Goal: Obtain resource: Download file/media

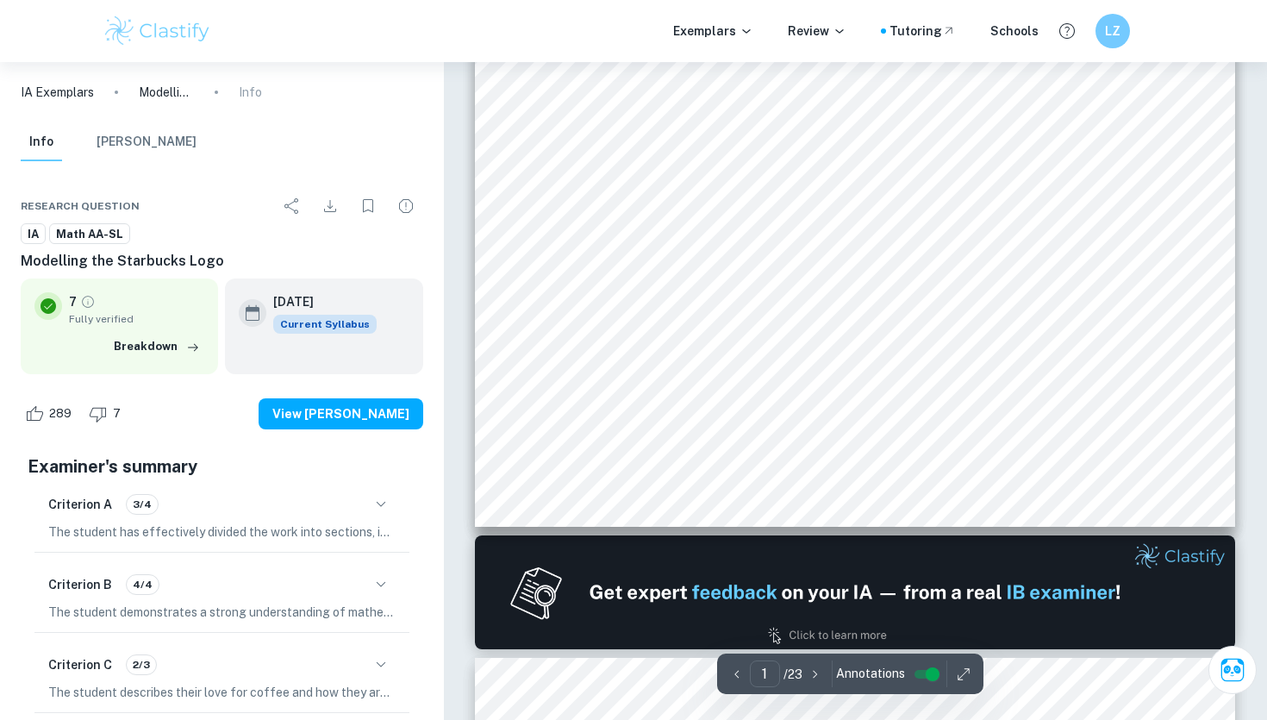
scroll to position [716, 0]
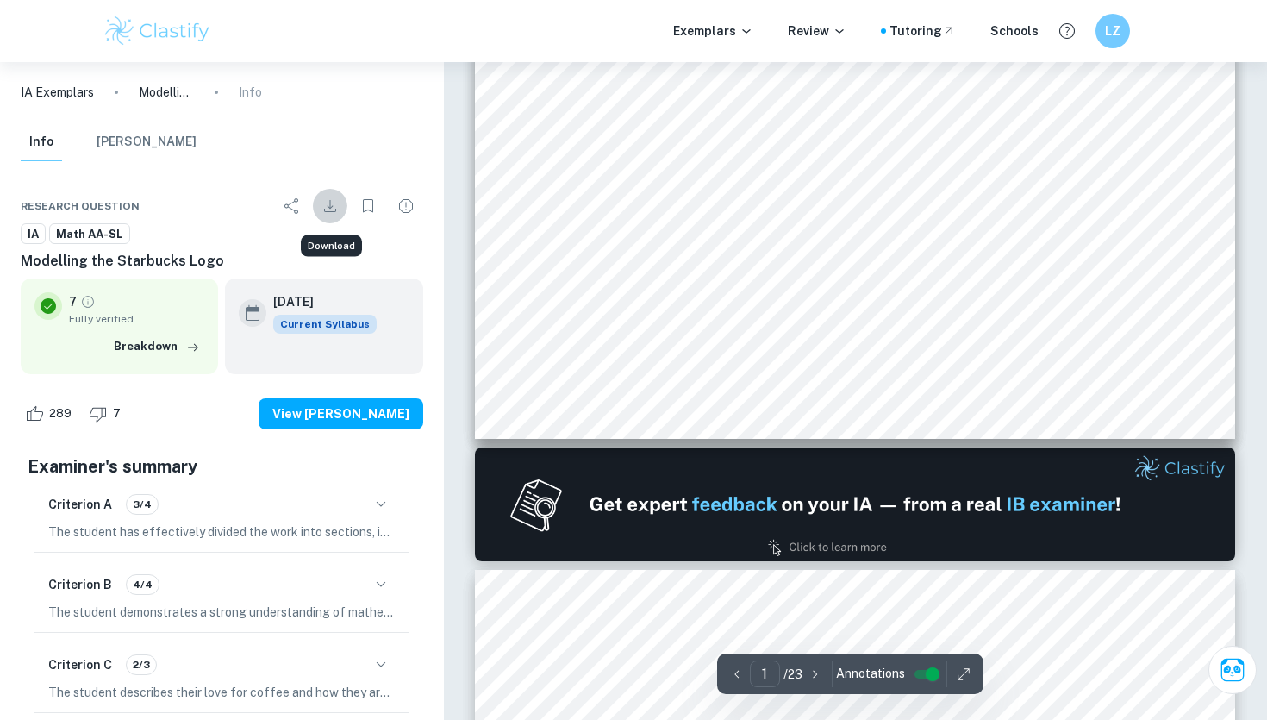
click at [337, 196] on icon "Download" at bounding box center [330, 206] width 21 height 21
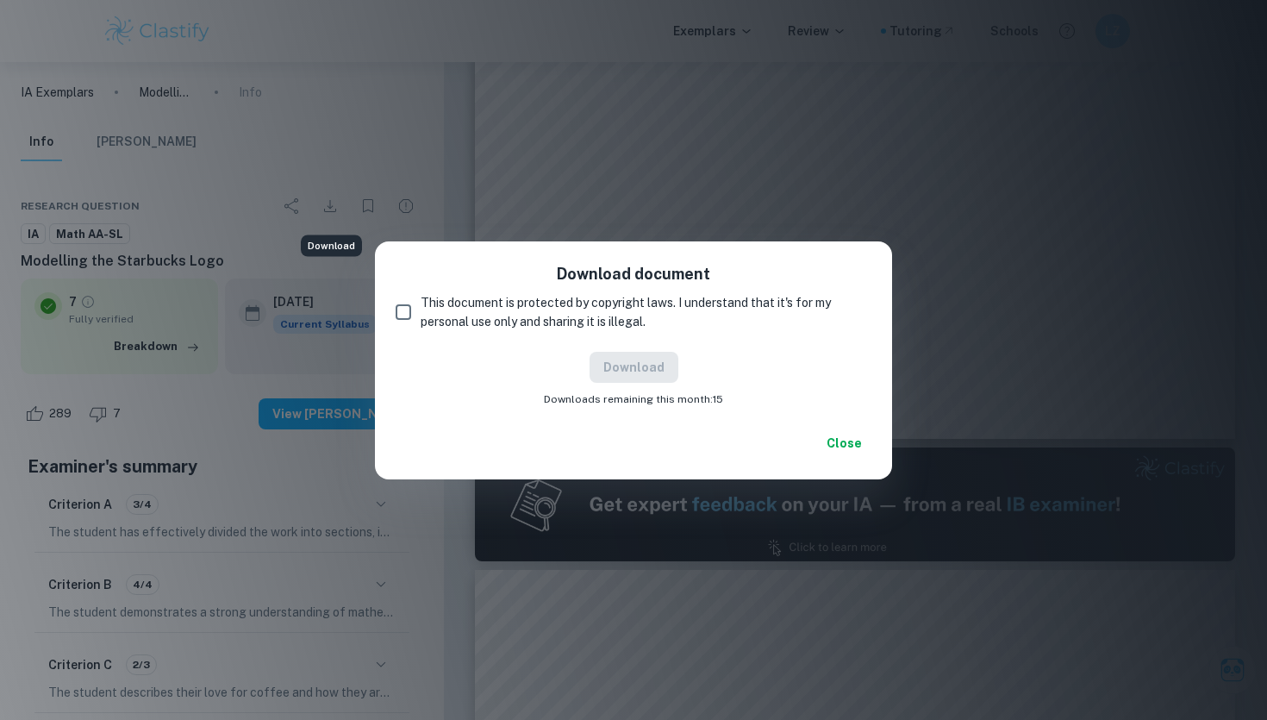
click at [412, 309] on input "This document is protected by copyright laws. I understand that it's for my per…" at bounding box center [403, 312] width 34 height 34
checkbox input "true"
click at [604, 372] on button "Download" at bounding box center [634, 367] width 89 height 31
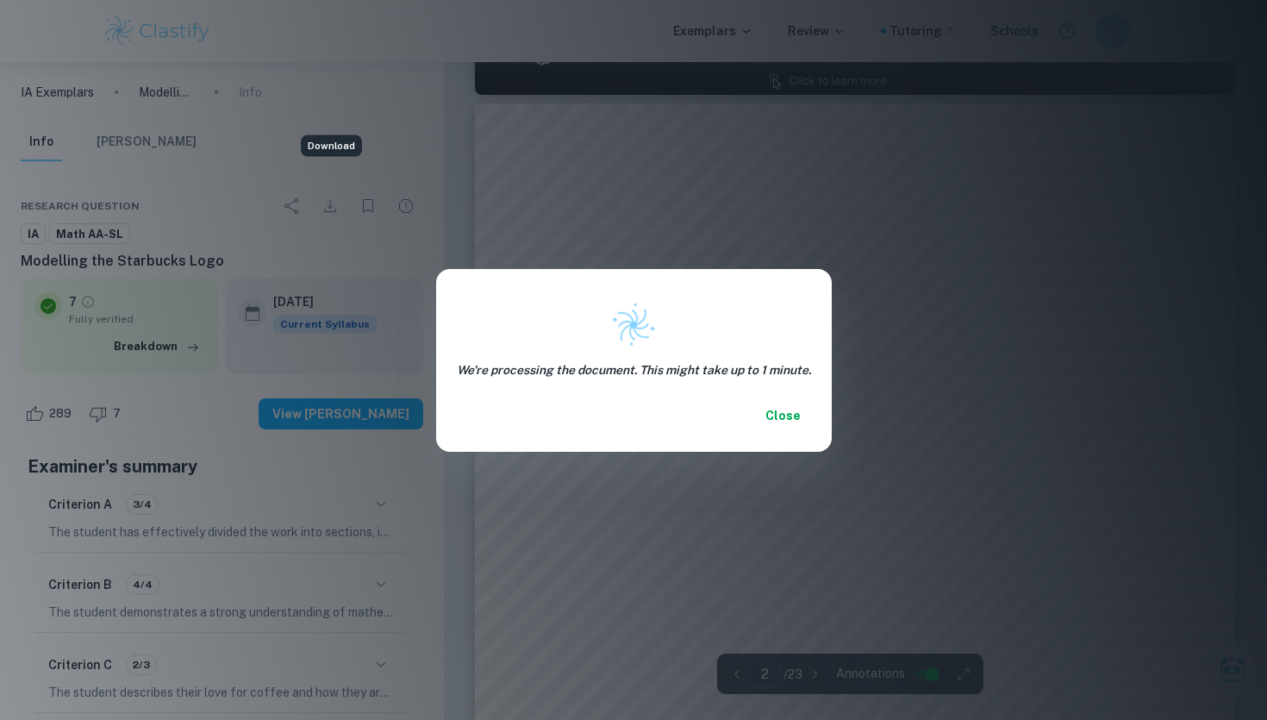
scroll to position [1203, 0]
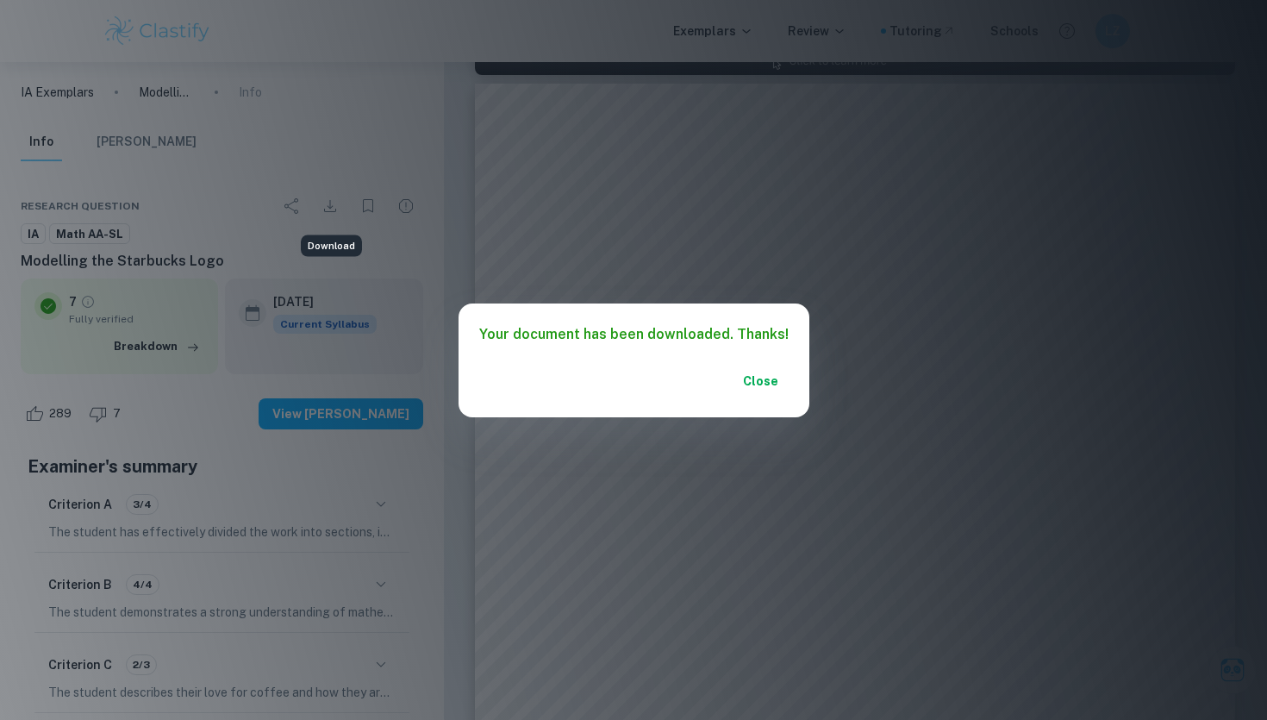
click at [737, 380] on button "Close" at bounding box center [761, 381] width 55 height 31
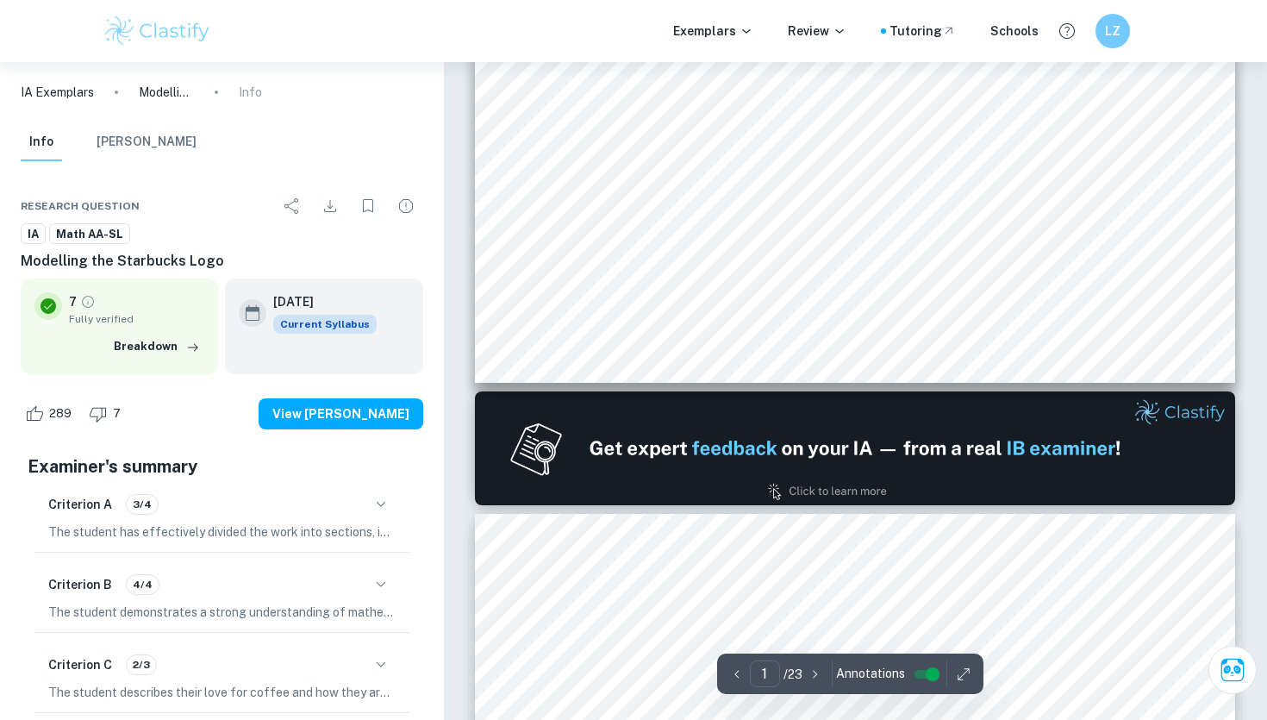
scroll to position [0, 0]
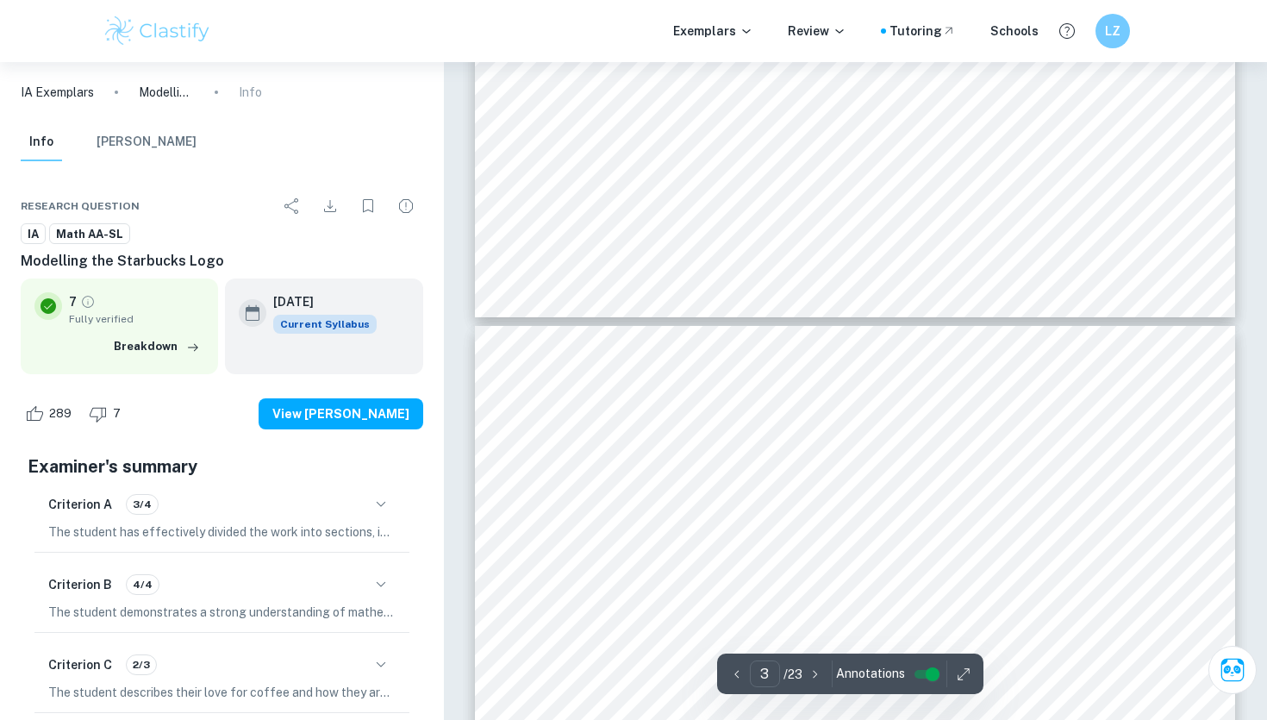
type input "2"
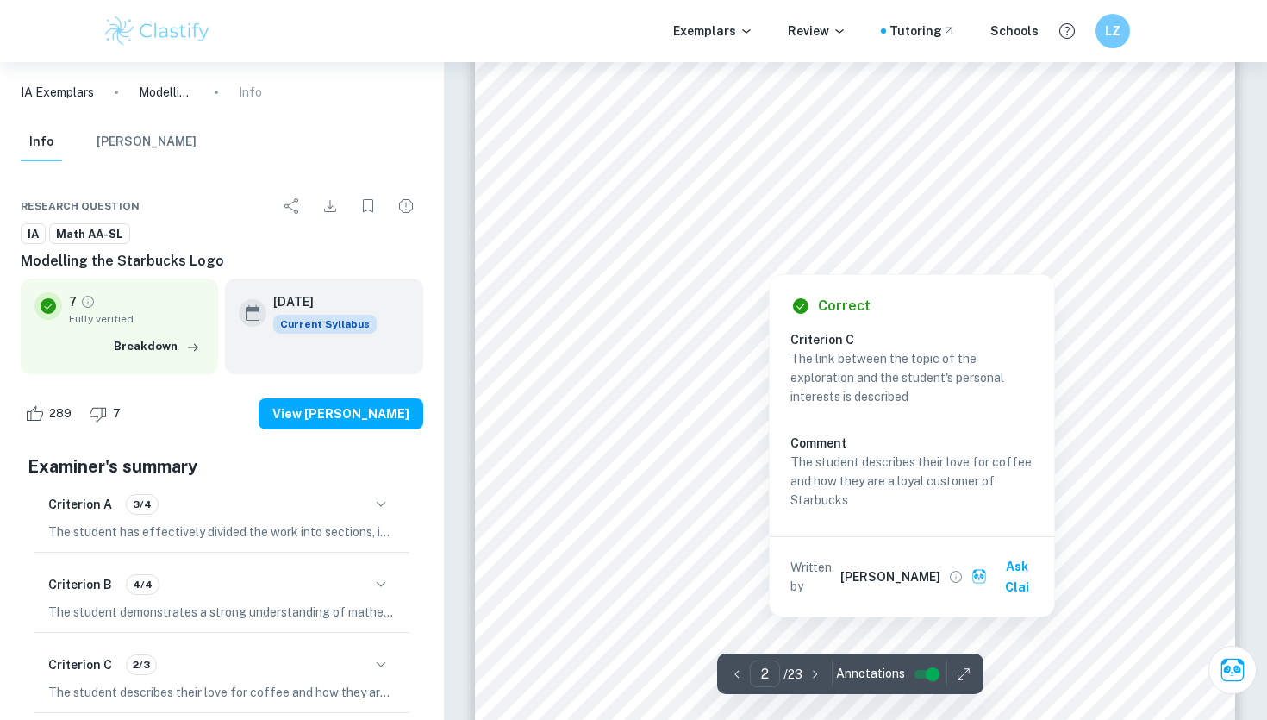
click at [732, 196] on div at bounding box center [856, 190] width 669 height 55
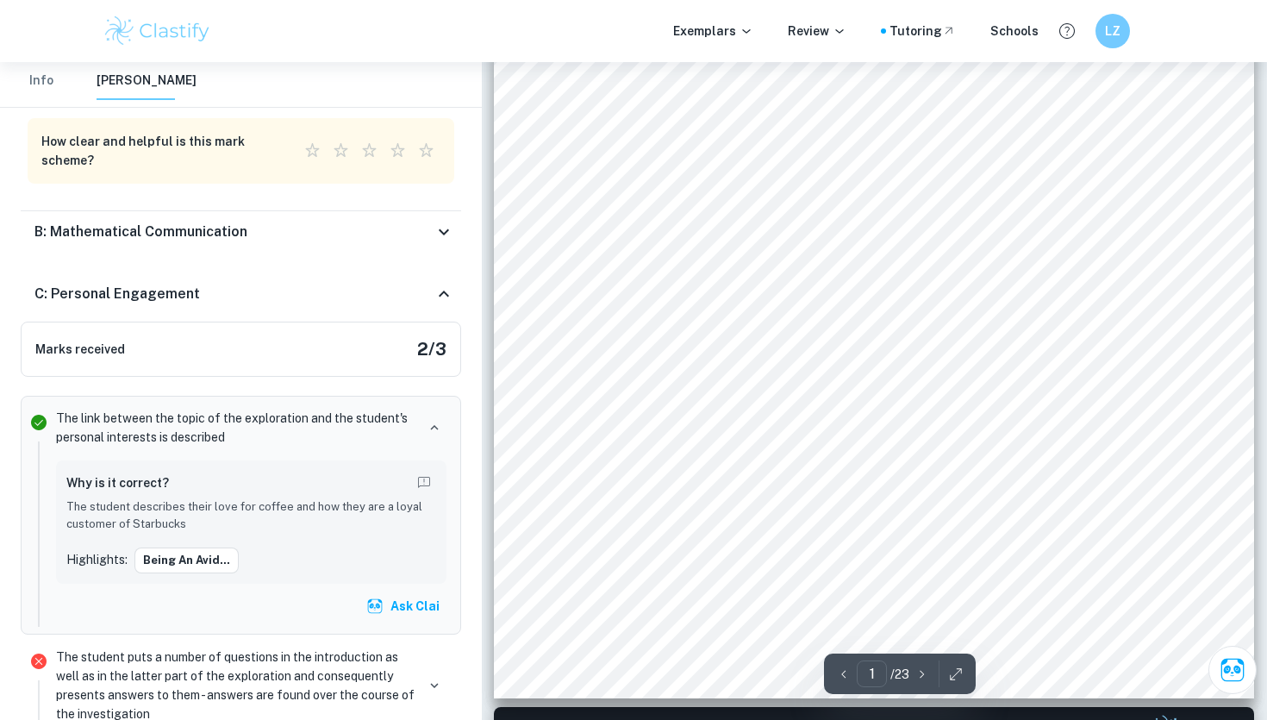
scroll to position [336, 0]
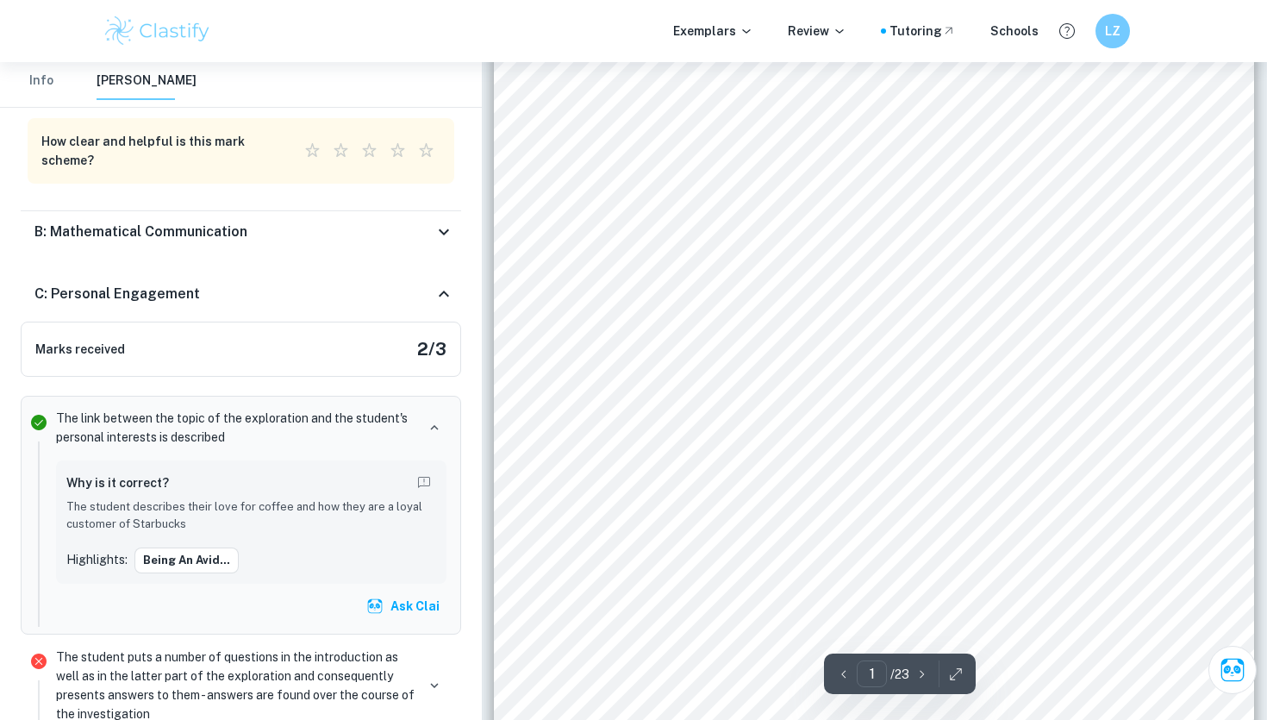
click at [691, 369] on div "Mathematical Exploration Mathematics Analysis and Approaches SL “Modelling the …" at bounding box center [874, 281] width 760 height 1076
click at [685, 366] on span "– the star at the top of the crowing using the straight line equations" at bounding box center [793, 363] width 409 height 16
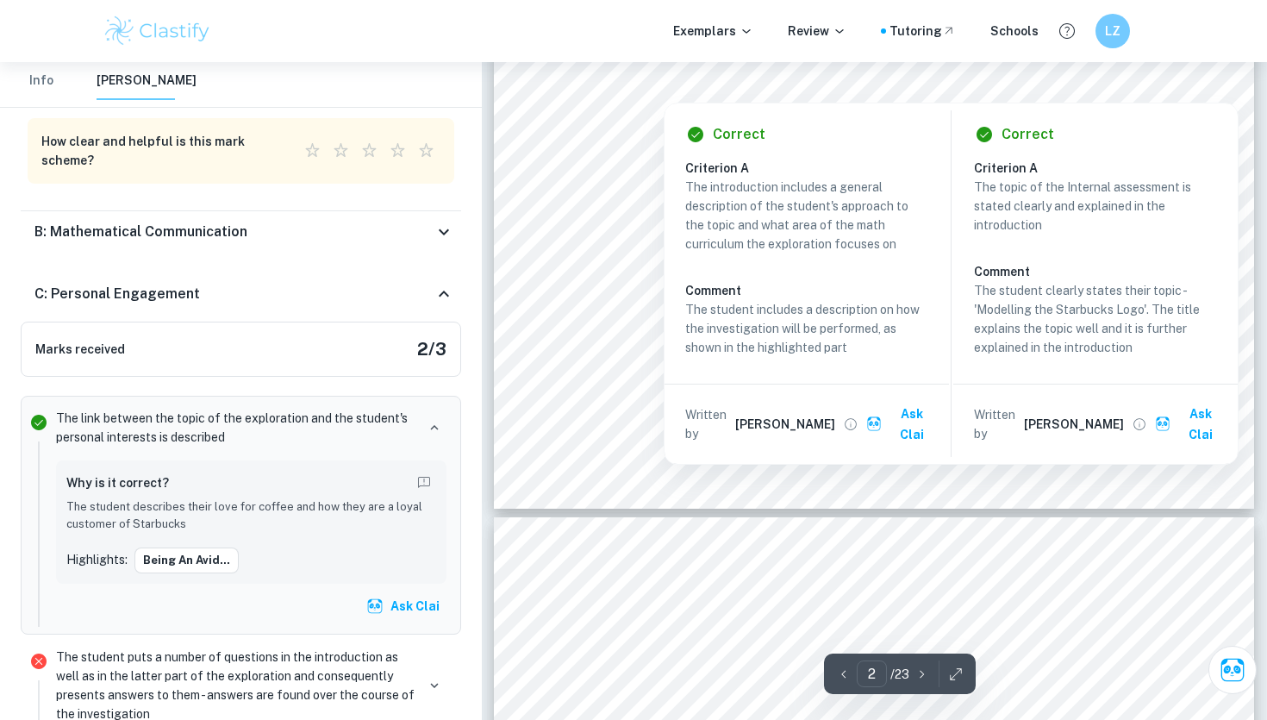
scroll to position [1995, 0]
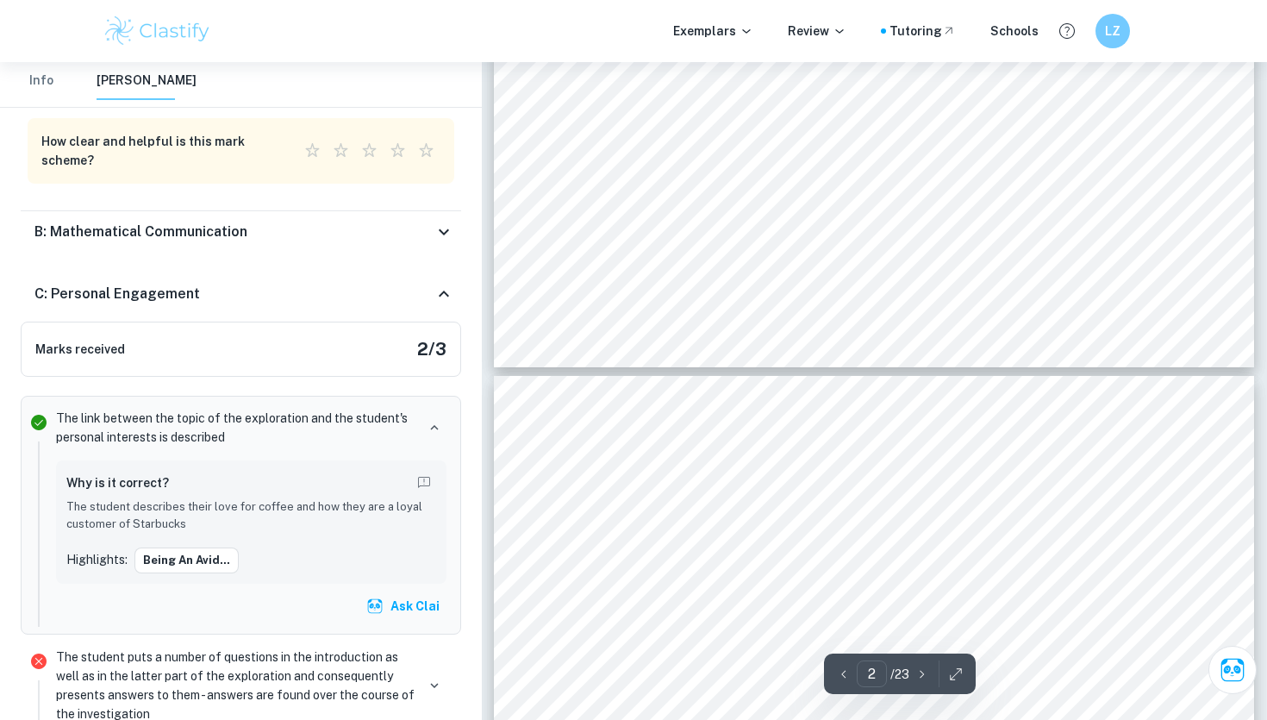
click at [795, 427] on span "2" at bounding box center [795, 429] width 6 height 10
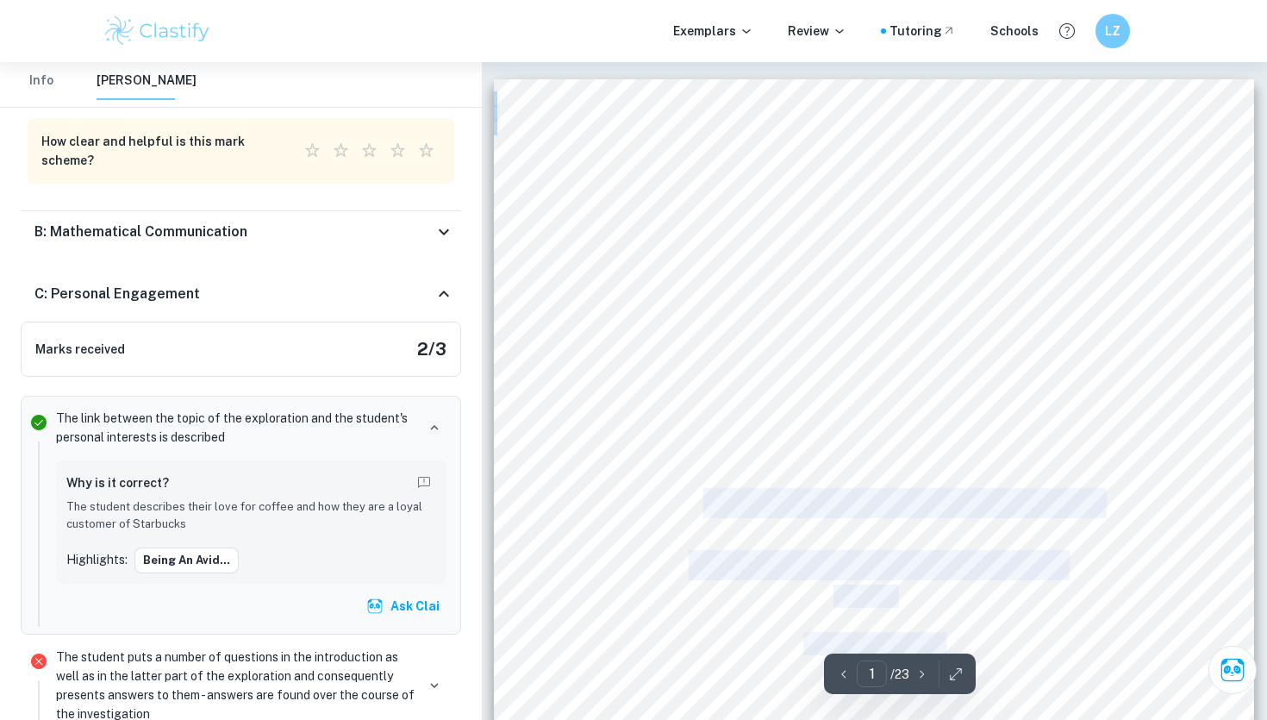
drag, startPoint x: 704, startPoint y: 505, endPoint x: 1120, endPoint y: 490, distance: 415.8
click at [1120, 490] on div "Mathematical Exploration Mathematics Analysis and Approaches SL “Modelling the …" at bounding box center [874, 617] width 760 height 1076
click at [1100, 499] on div "Mathematical Exploration Mathematics Analysis and Approaches SL “Modelling the …" at bounding box center [874, 617] width 760 height 1076
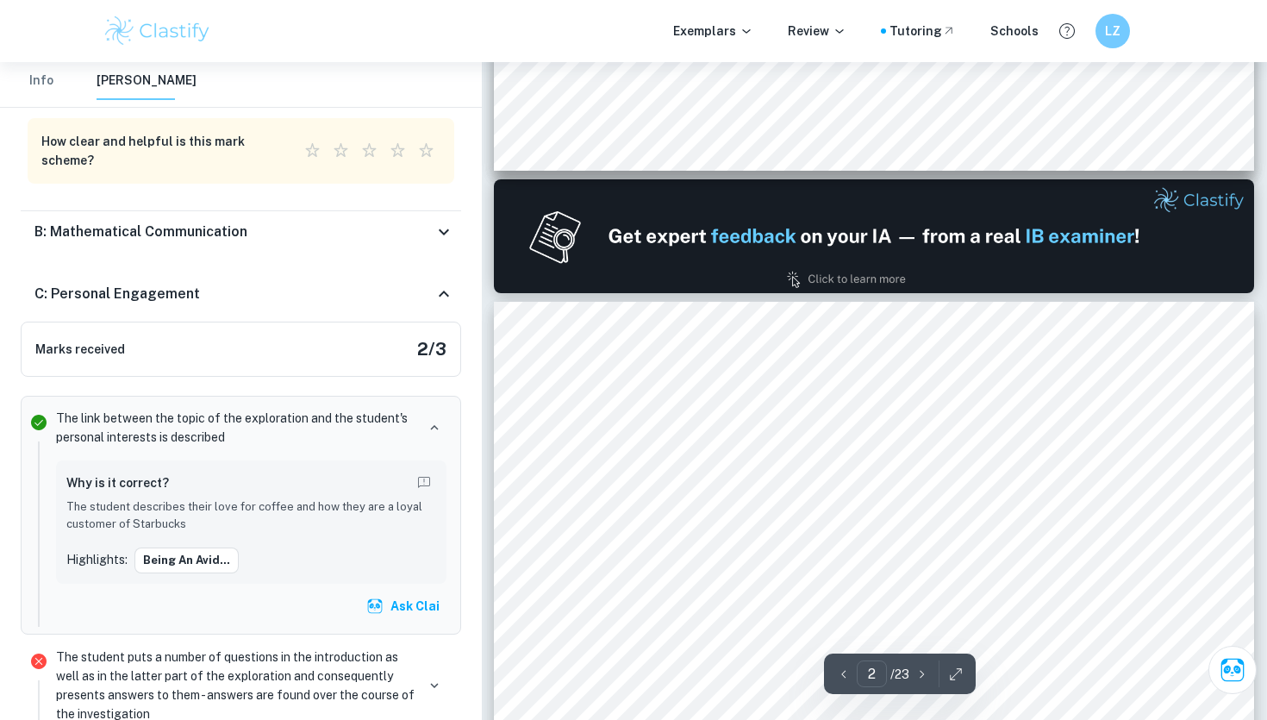
scroll to position [1477, 0]
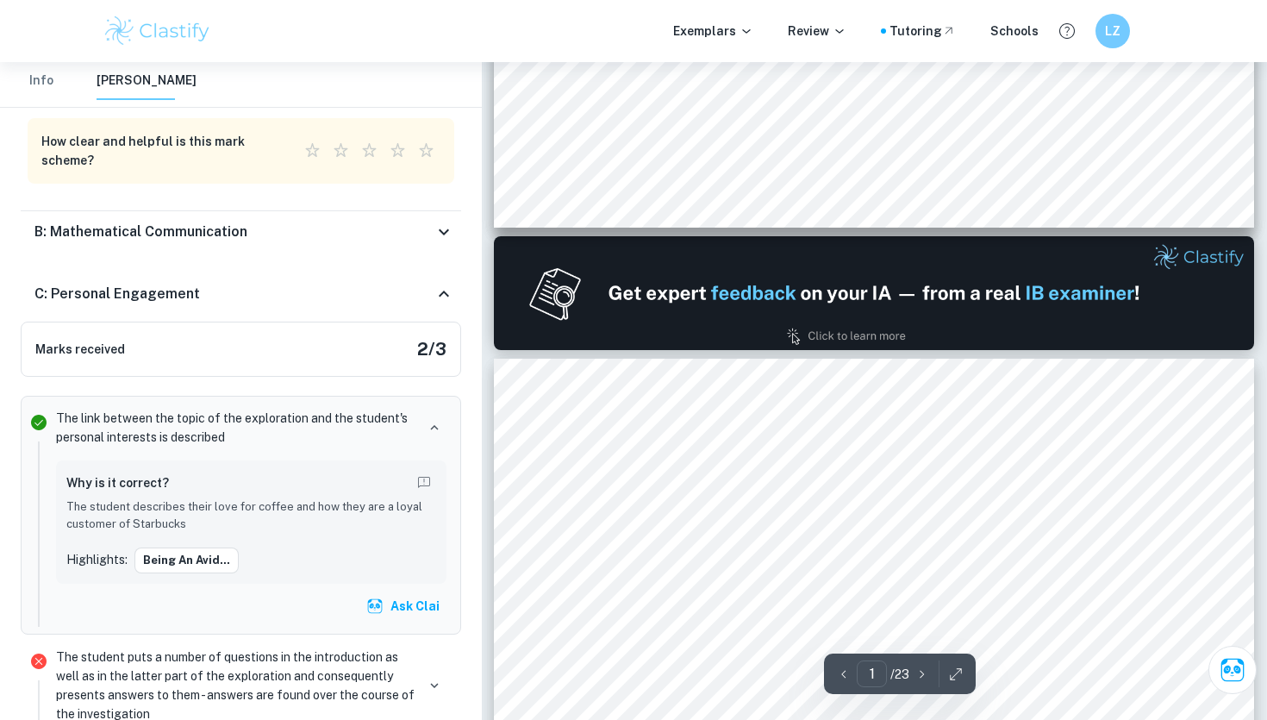
type input "2"
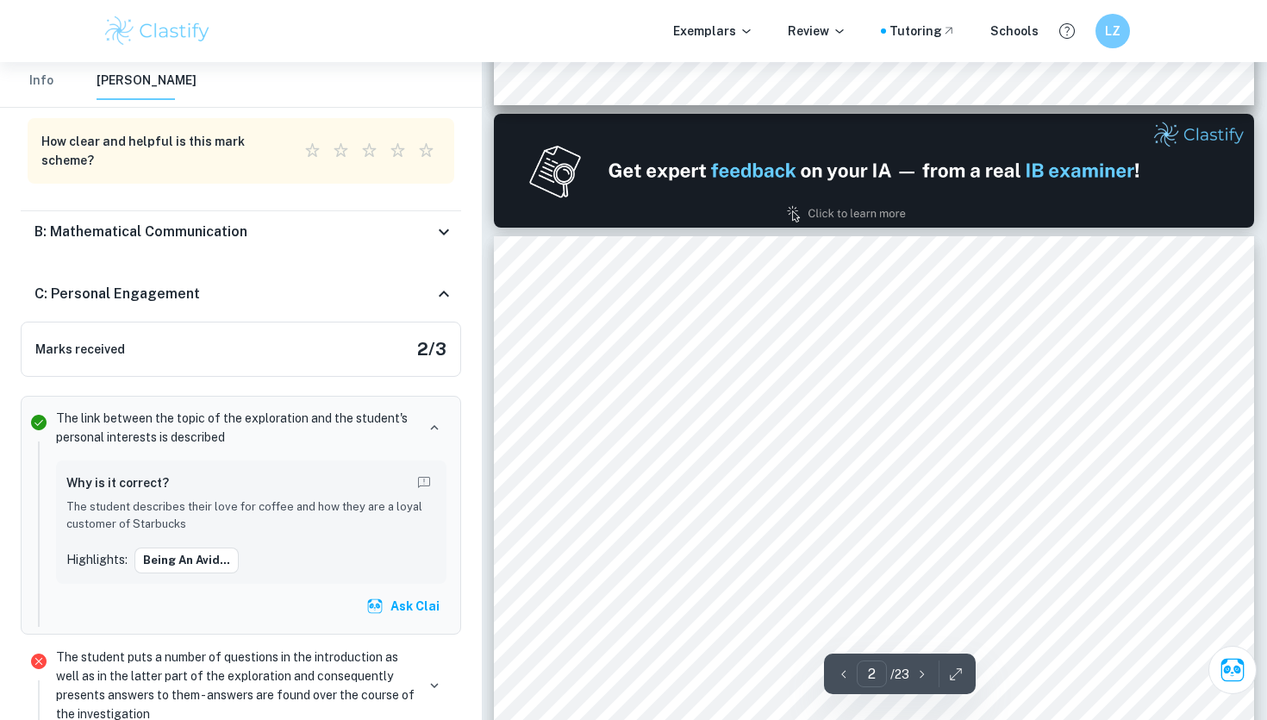
scroll to position [1051, 0]
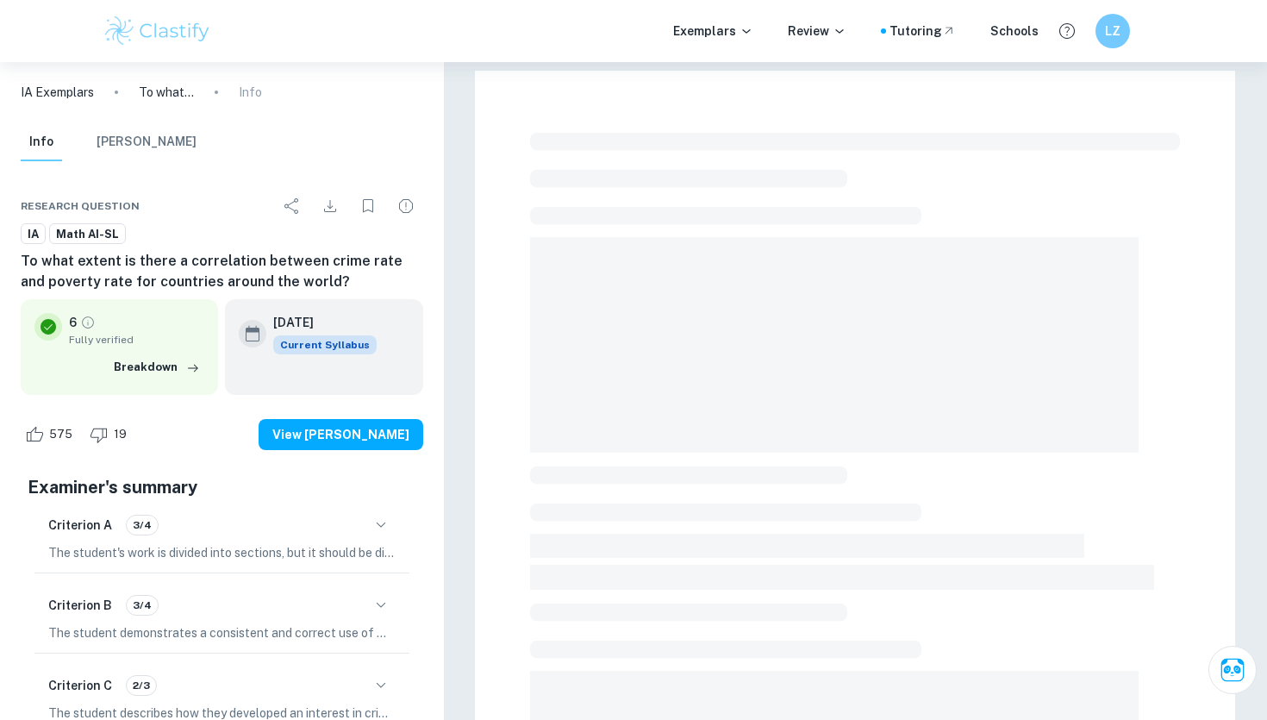
click at [137, 30] on img at bounding box center [157, 31] width 109 height 34
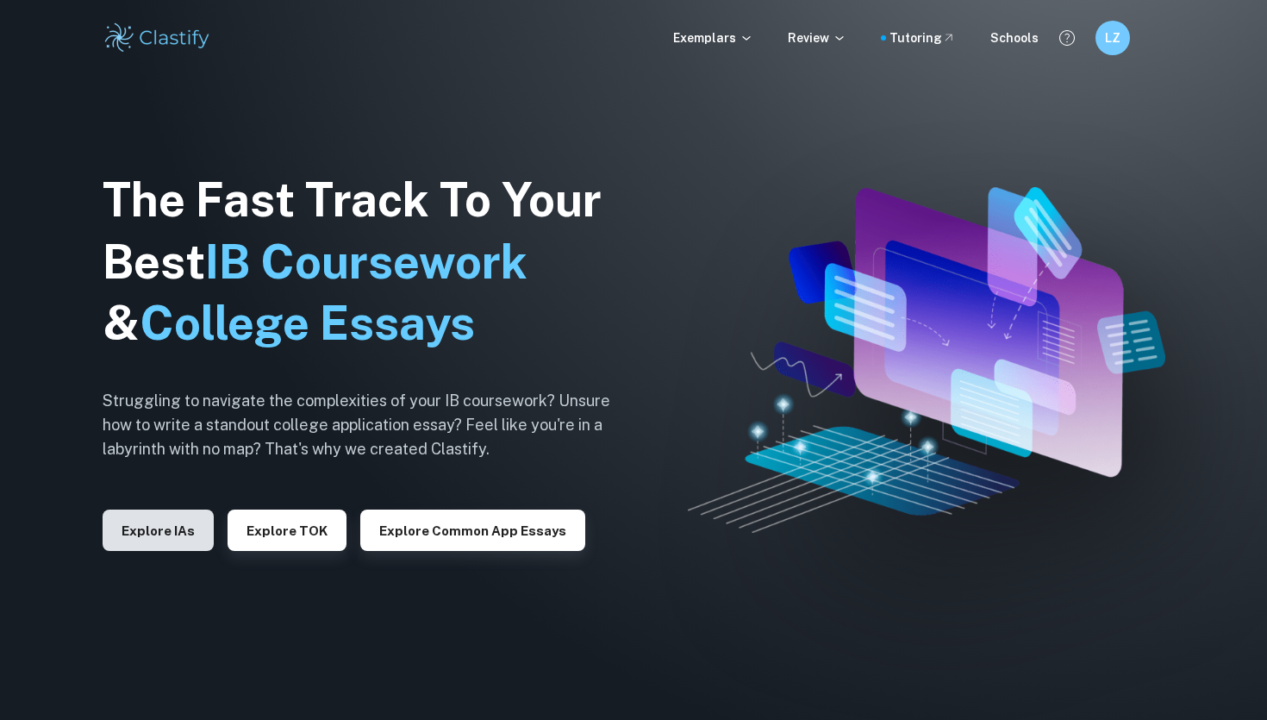
click at [115, 550] on button "Explore IAs" at bounding box center [158, 529] width 111 height 41
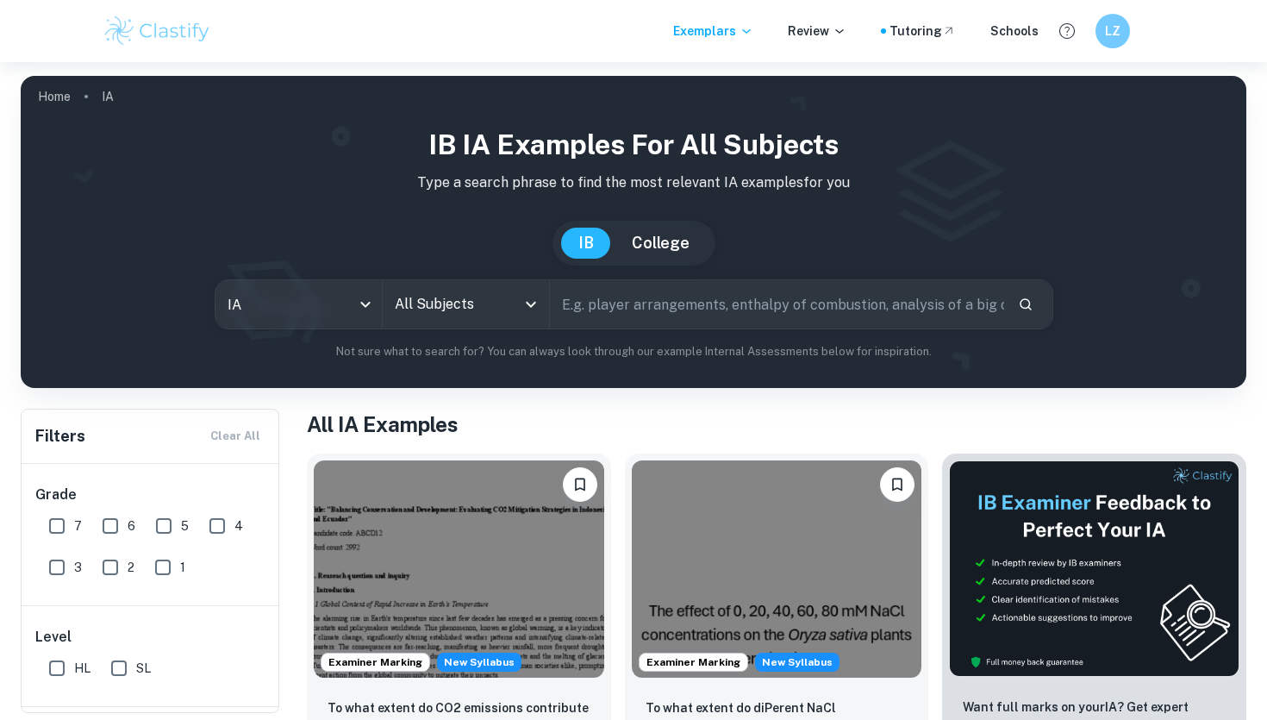
click at [747, 328] on input "text" at bounding box center [777, 304] width 454 height 48
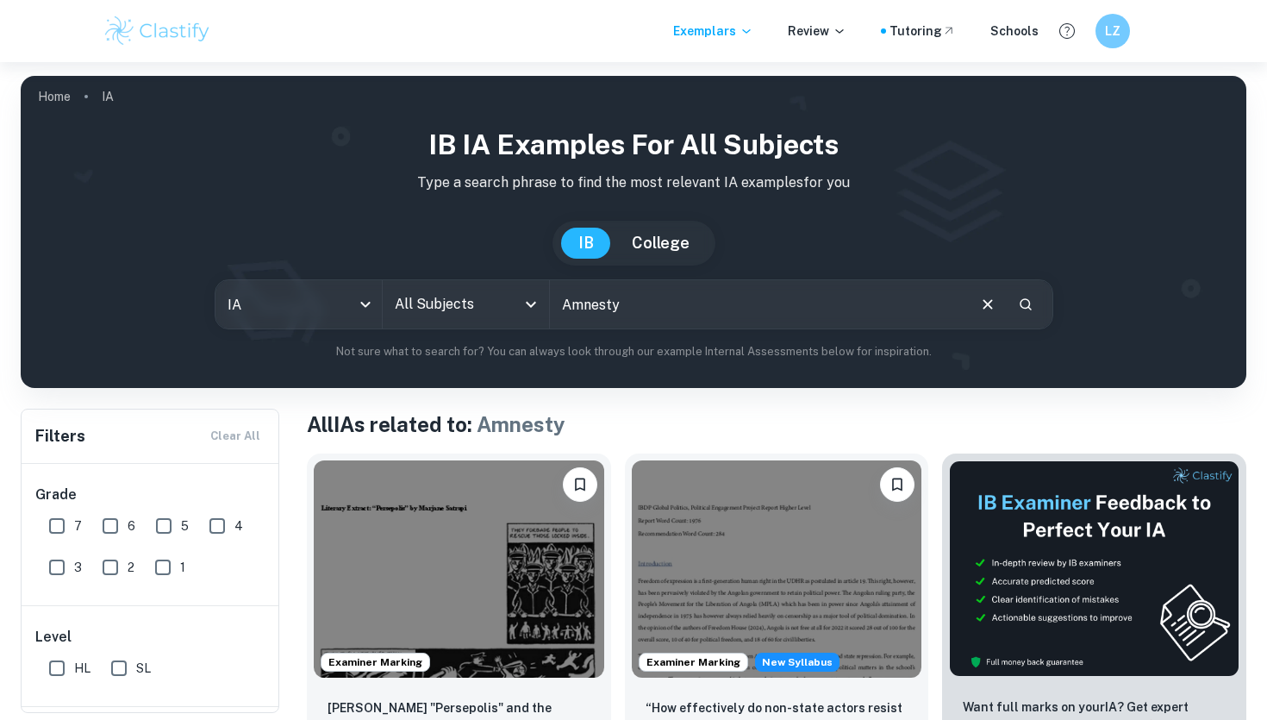
click at [646, 306] on input "Amnesty" at bounding box center [757, 304] width 415 height 48
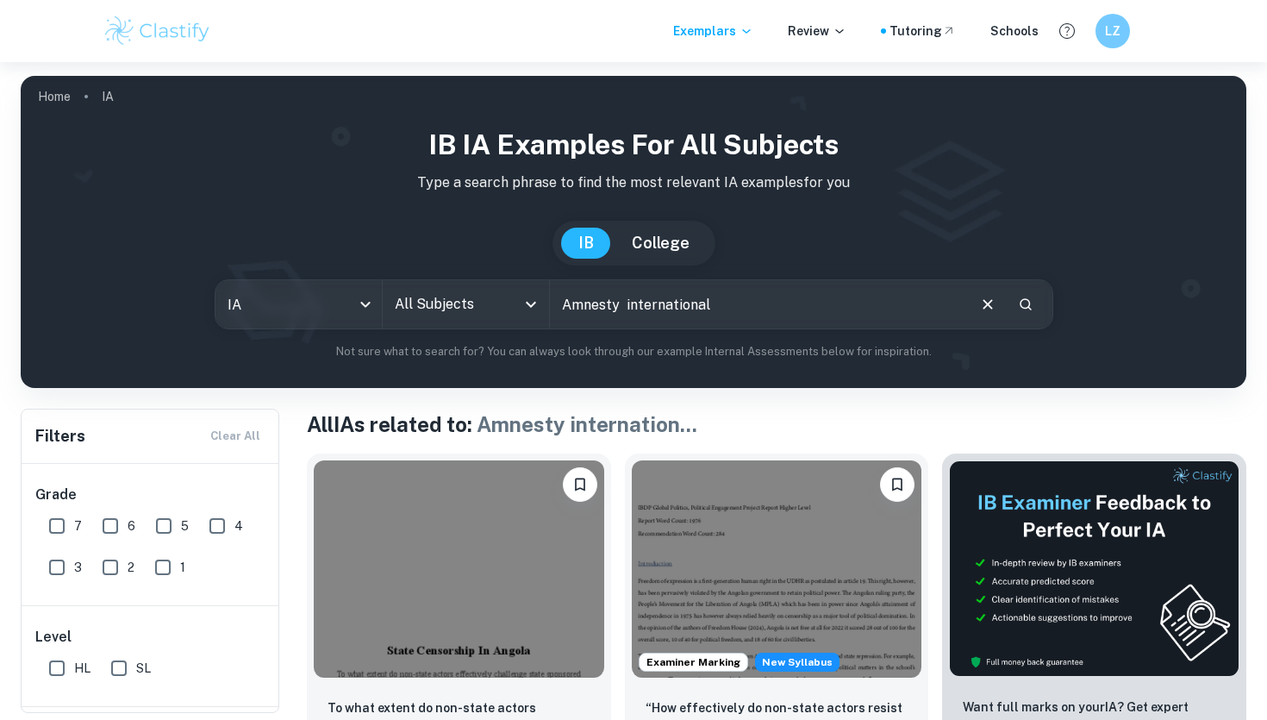
click at [764, 309] on input "Amnesty international" at bounding box center [757, 304] width 415 height 48
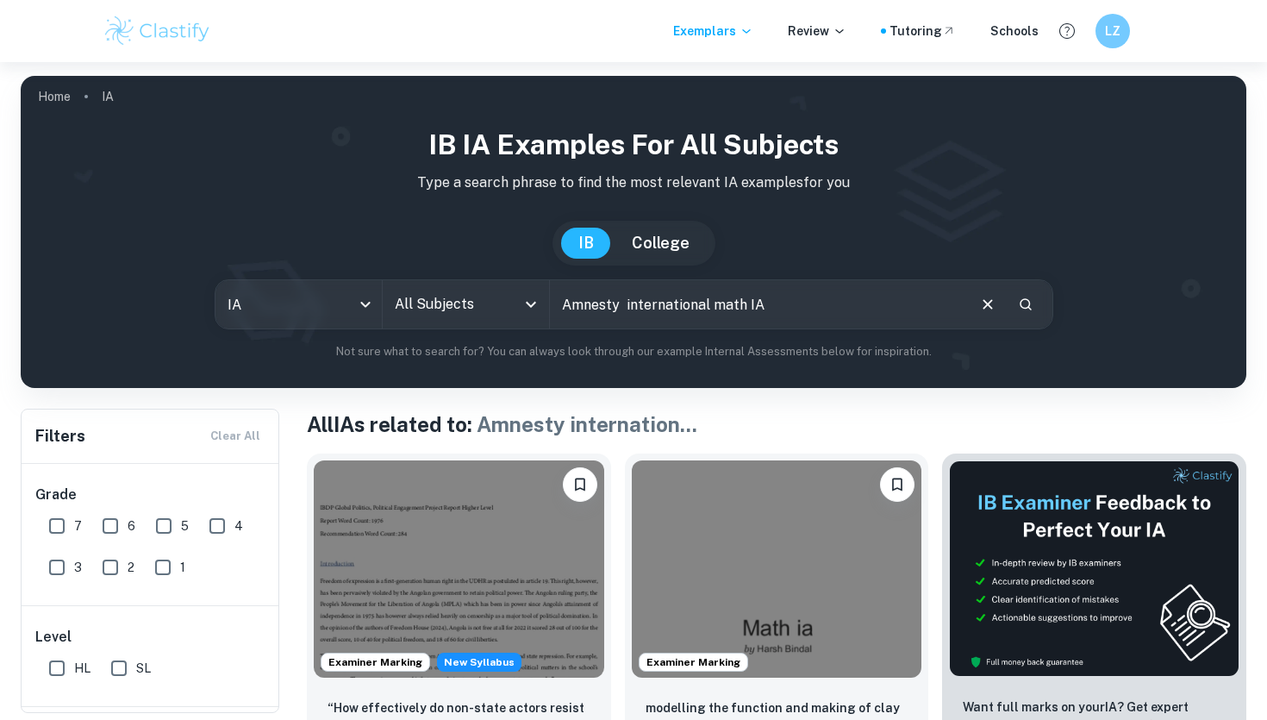
drag, startPoint x: 790, startPoint y: 309, endPoint x: 508, endPoint y: 287, distance: 282.7
click at [508, 287] on div "IA ia All Subjects All Subjects Amnesty international math IA ​" at bounding box center [634, 304] width 839 height 50
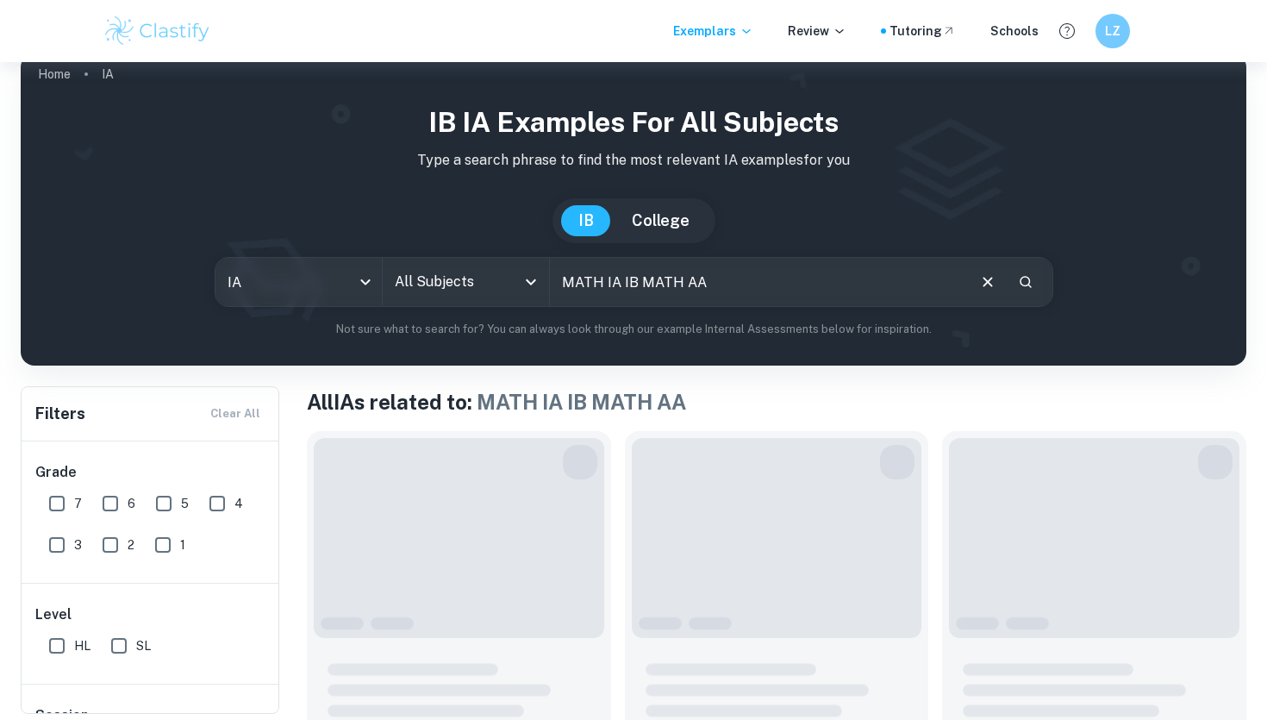
scroll to position [172, 0]
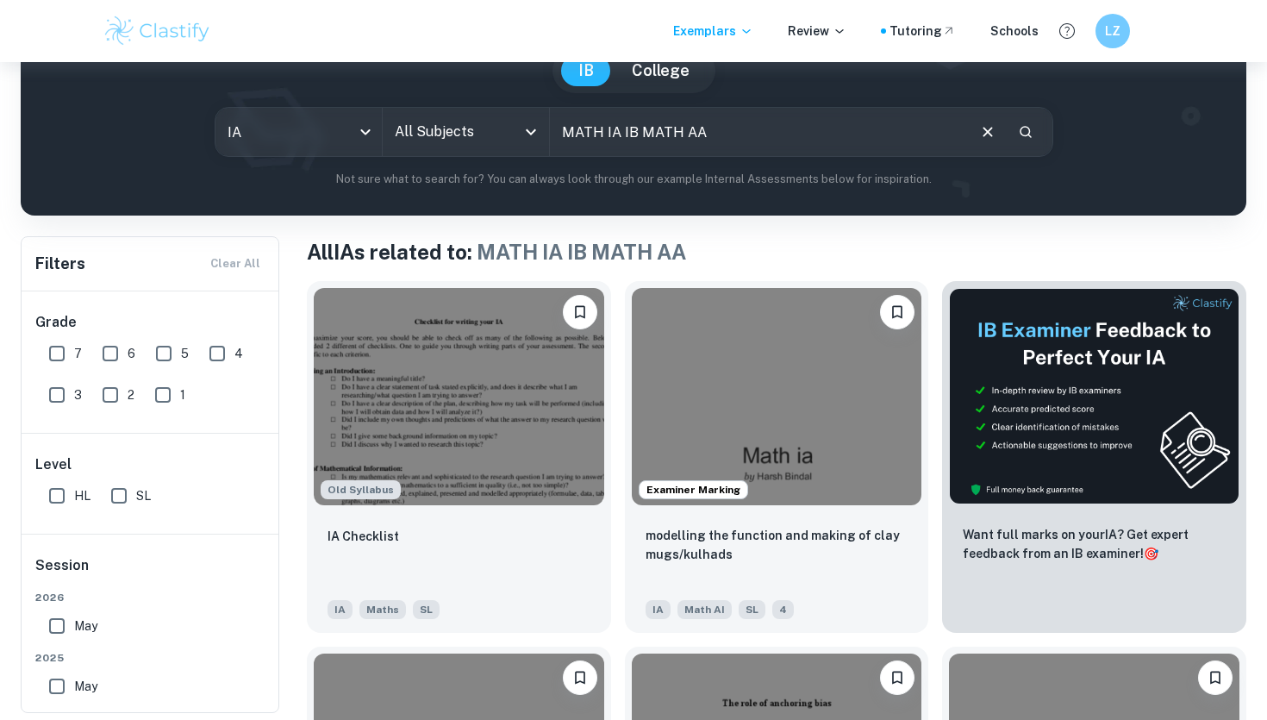
click at [757, 142] on input "MATH IA IB MATH AA" at bounding box center [757, 132] width 415 height 48
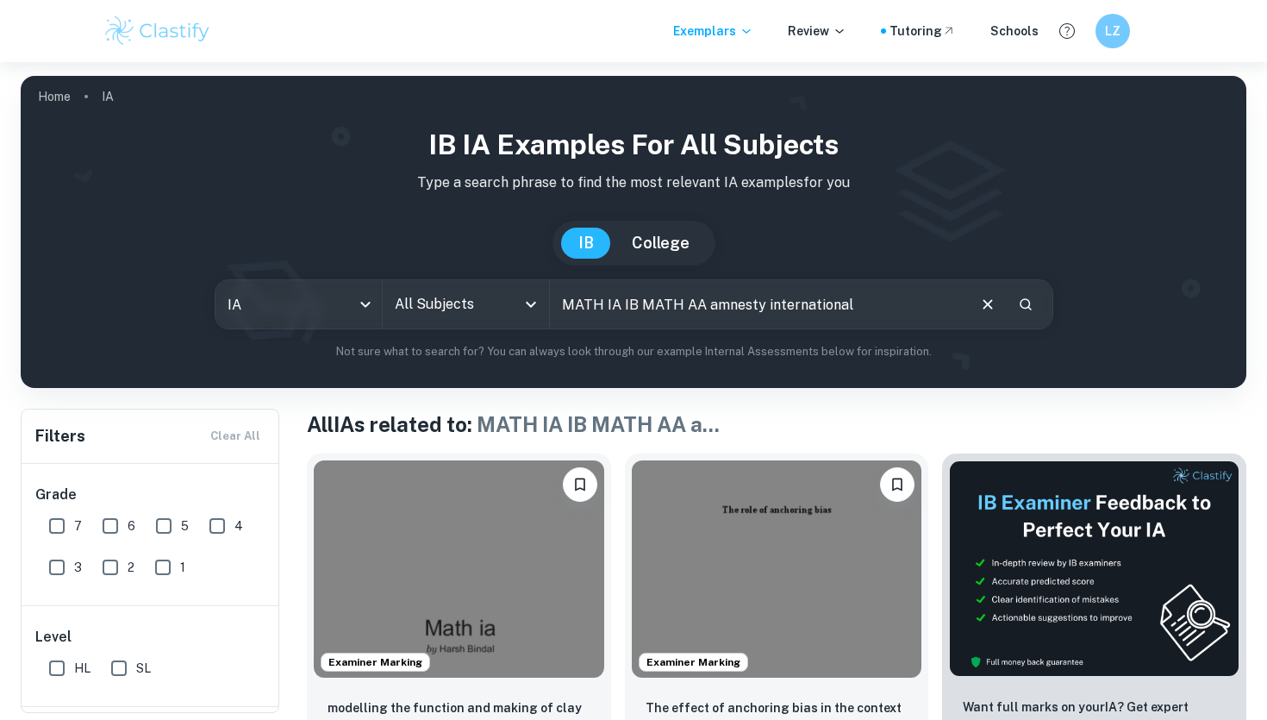
click at [770, 303] on input "MATH IA IB MATH AA amnesty international" at bounding box center [757, 304] width 415 height 48
type input "m"
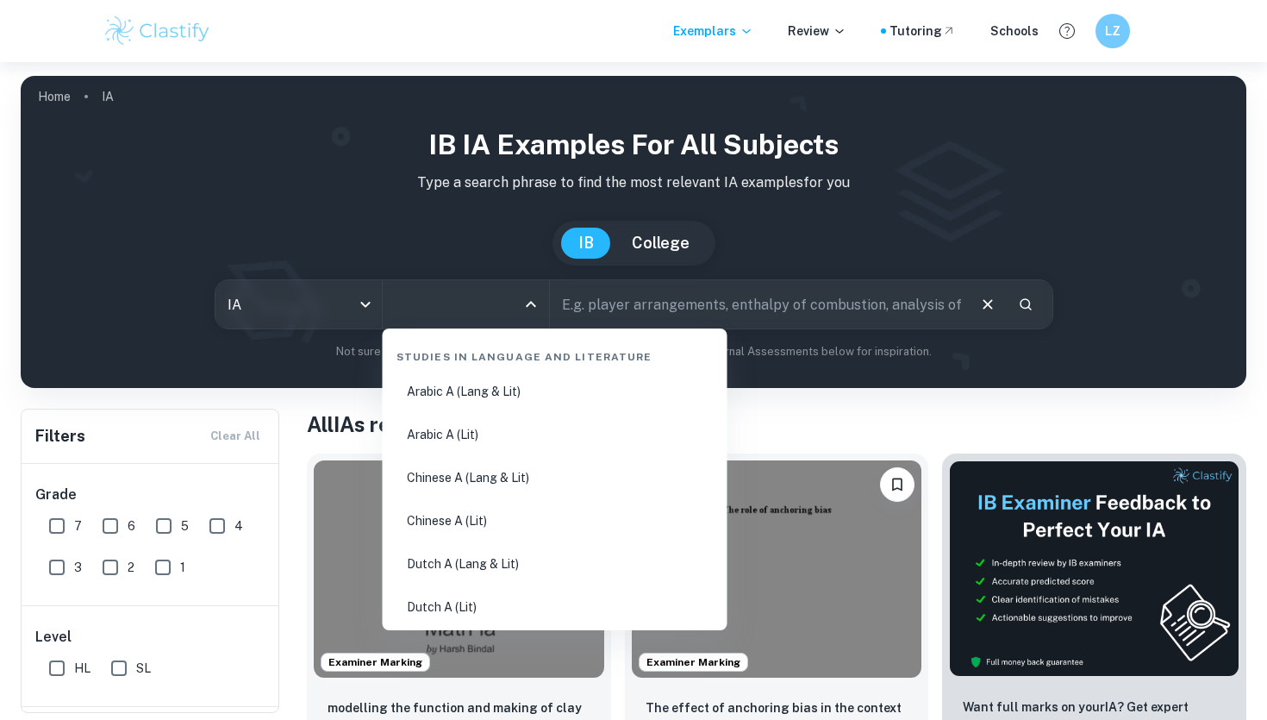
click at [494, 303] on input "All Subjects" at bounding box center [453, 304] width 125 height 33
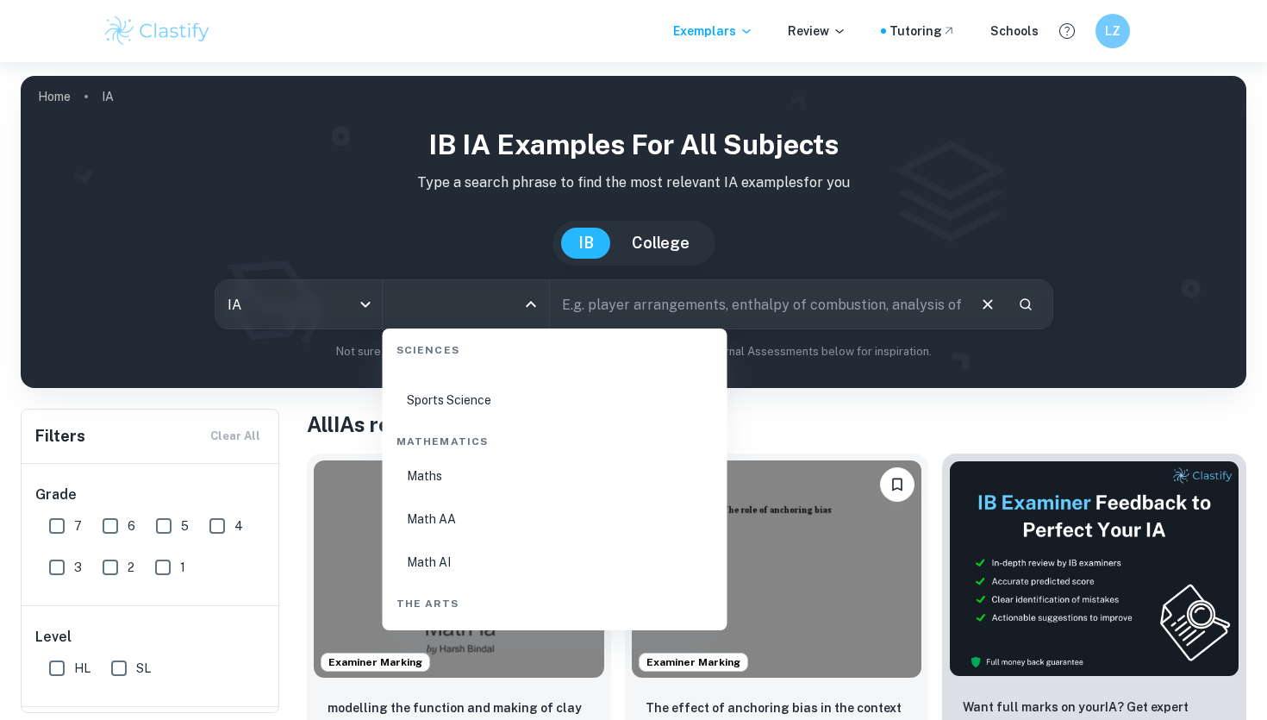
scroll to position [2893, 0]
click at [448, 472] on li "Maths" at bounding box center [555, 474] width 331 height 40
type input "Maths"
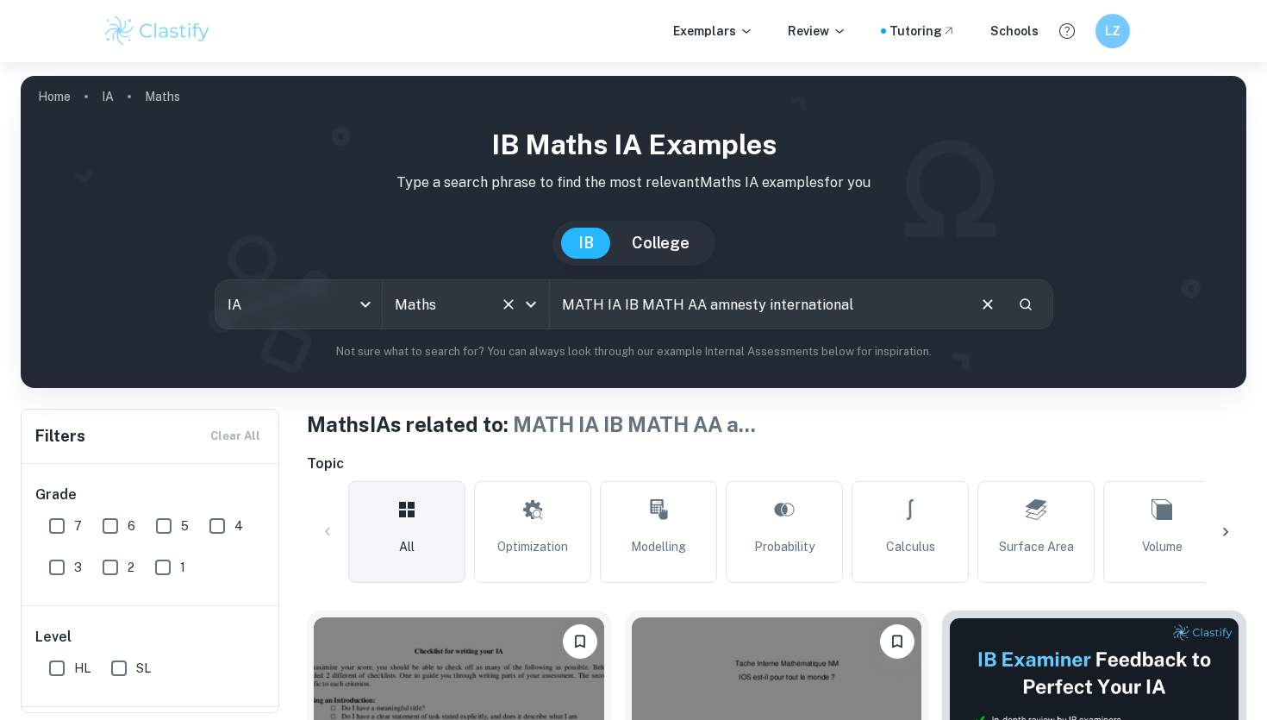
drag, startPoint x: 705, startPoint y: 304, endPoint x: 494, endPoint y: 303, distance: 211.2
click at [494, 303] on div "IA ia All Subjects Maths All Subjects MATH IA IB MATH AA amnesty international ​" at bounding box center [634, 304] width 839 height 50
type input "amnesty international"
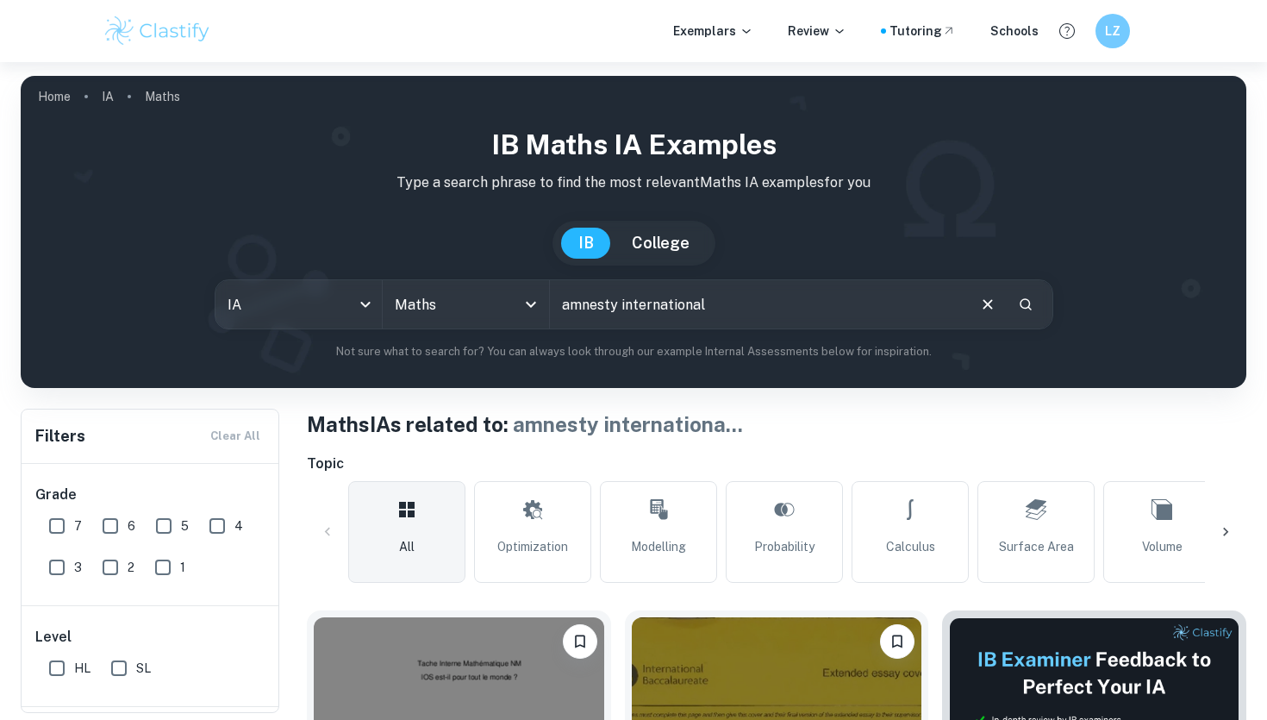
click at [653, 290] on input "amnesty international" at bounding box center [757, 304] width 415 height 48
click at [681, 285] on input "amnesty international" at bounding box center [757, 304] width 415 height 48
click at [684, 297] on input "amnesty international" at bounding box center [757, 304] width 415 height 48
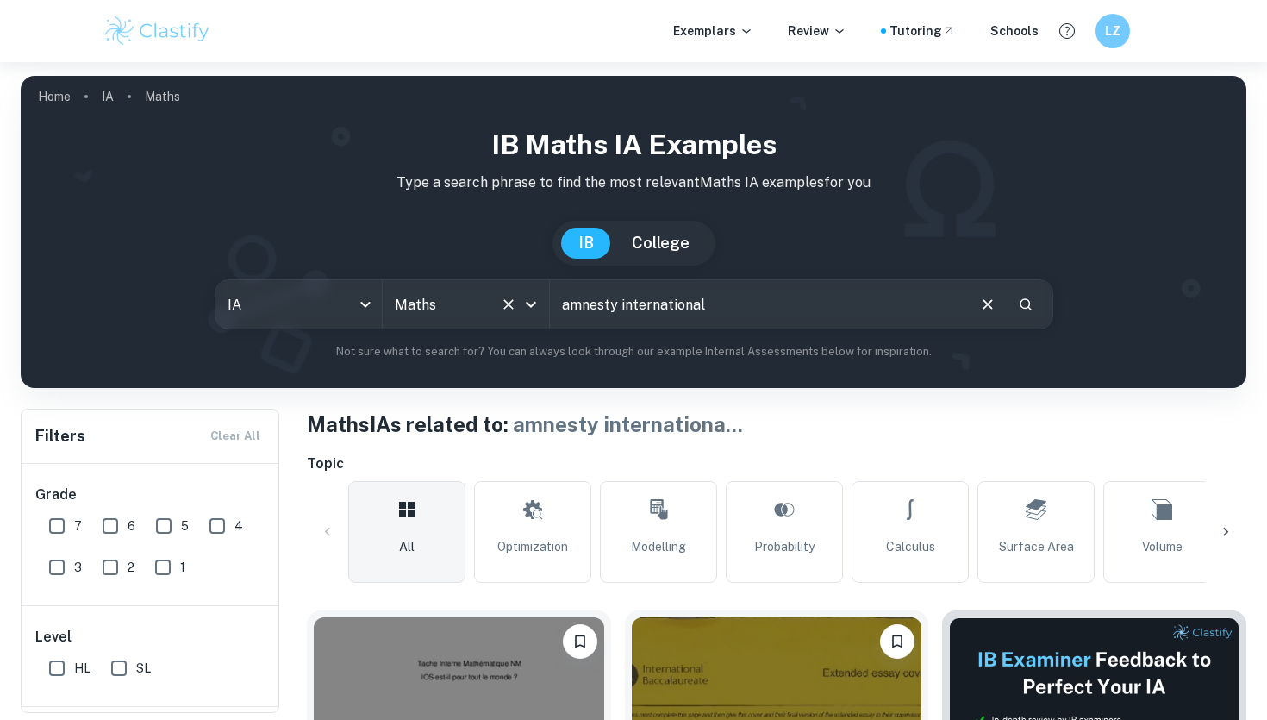
drag, startPoint x: 747, startPoint y: 300, endPoint x: 495, endPoint y: 300, distance: 252.6
click at [494, 300] on div "IA ia All Subjects Maths All Subjects amnesty international ​" at bounding box center [634, 304] width 839 height 50
click at [752, 299] on input "text" at bounding box center [757, 304] width 415 height 48
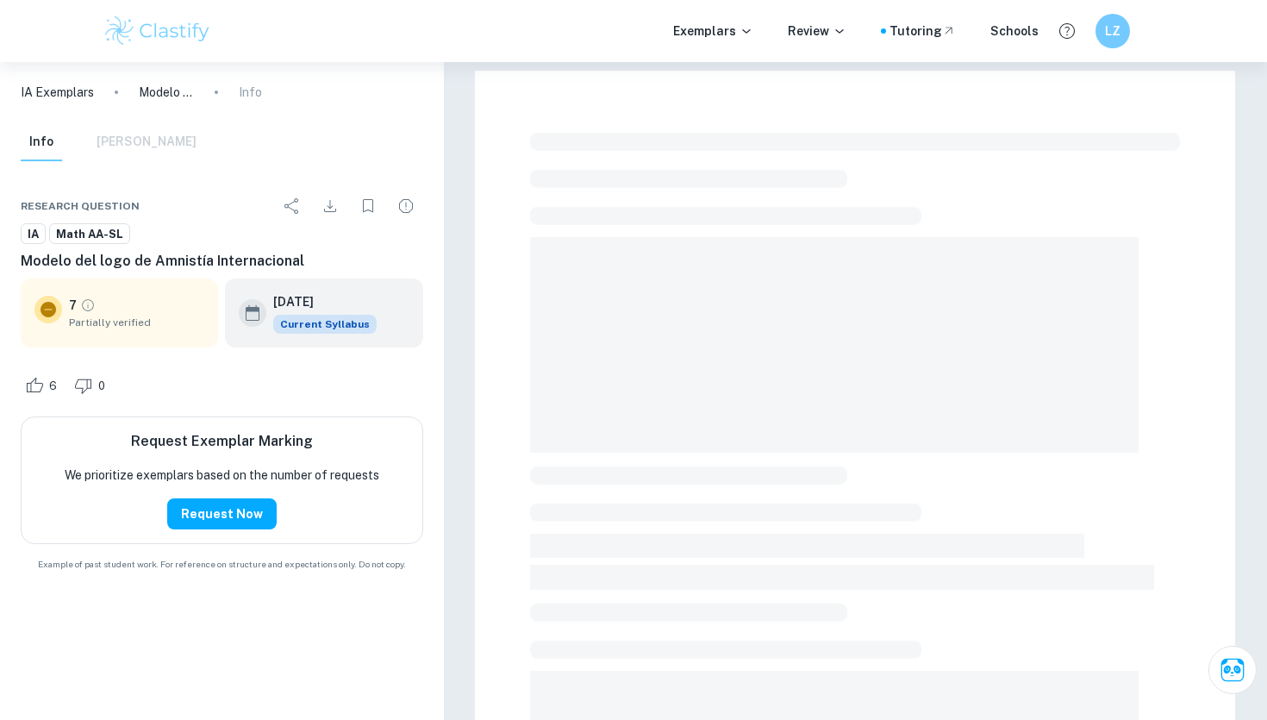
scroll to position [1, 0]
click at [328, 200] on icon "Download" at bounding box center [330, 206] width 21 height 21
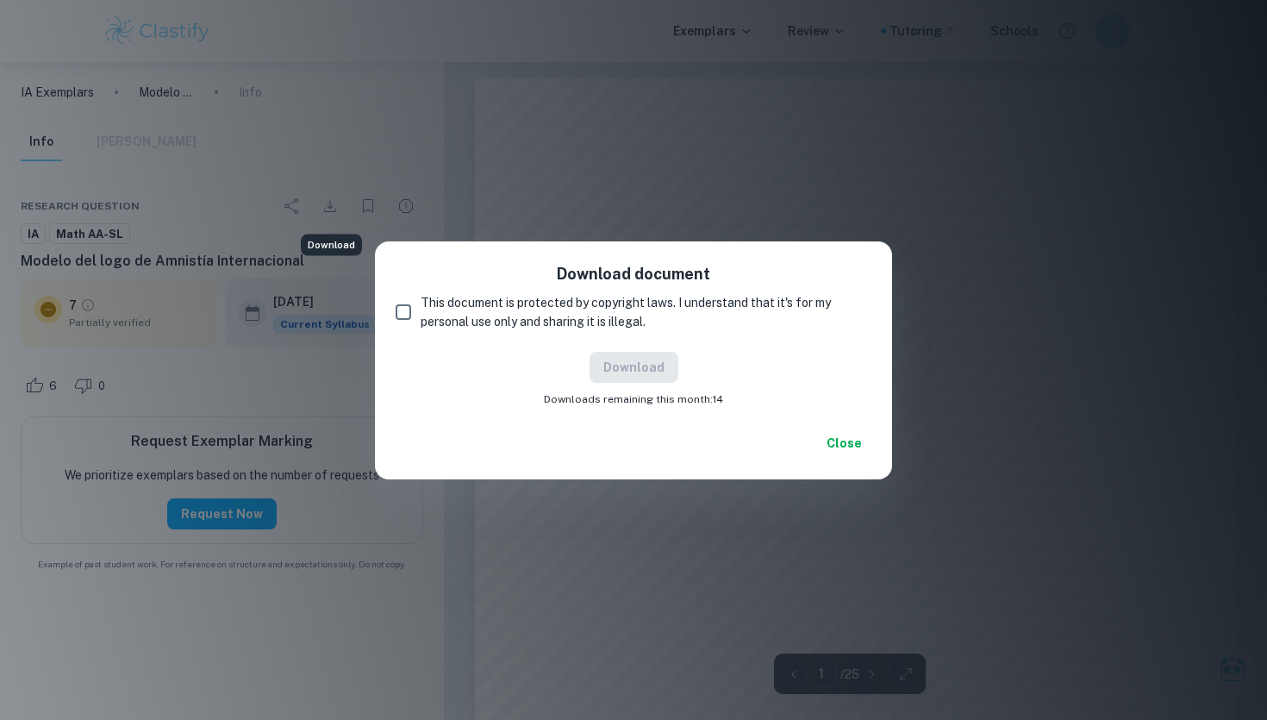
click at [405, 309] on input "This document is protected by copyright laws. I understand that it's for my per…" at bounding box center [403, 312] width 34 height 34
checkbox input "true"
click at [648, 357] on button "Download" at bounding box center [634, 367] width 89 height 31
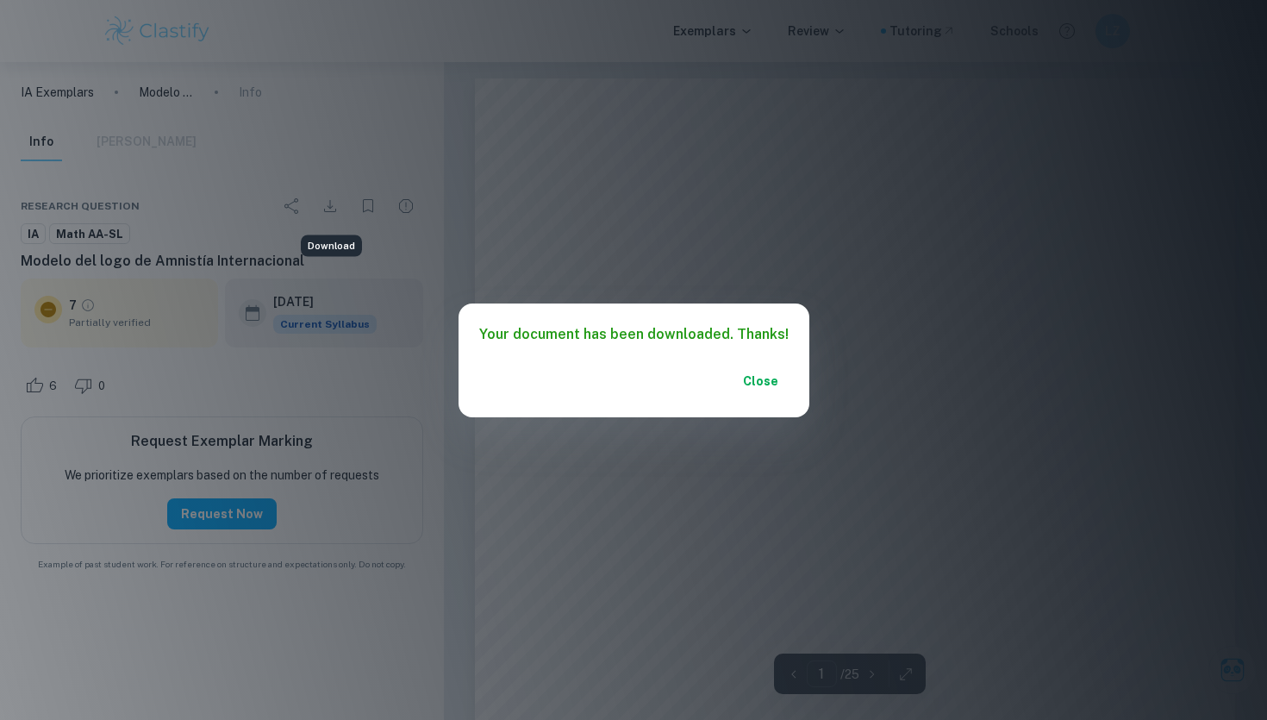
click at [788, 184] on div "Your document has been downloaded. Thanks! Close" at bounding box center [633, 360] width 1267 height 720
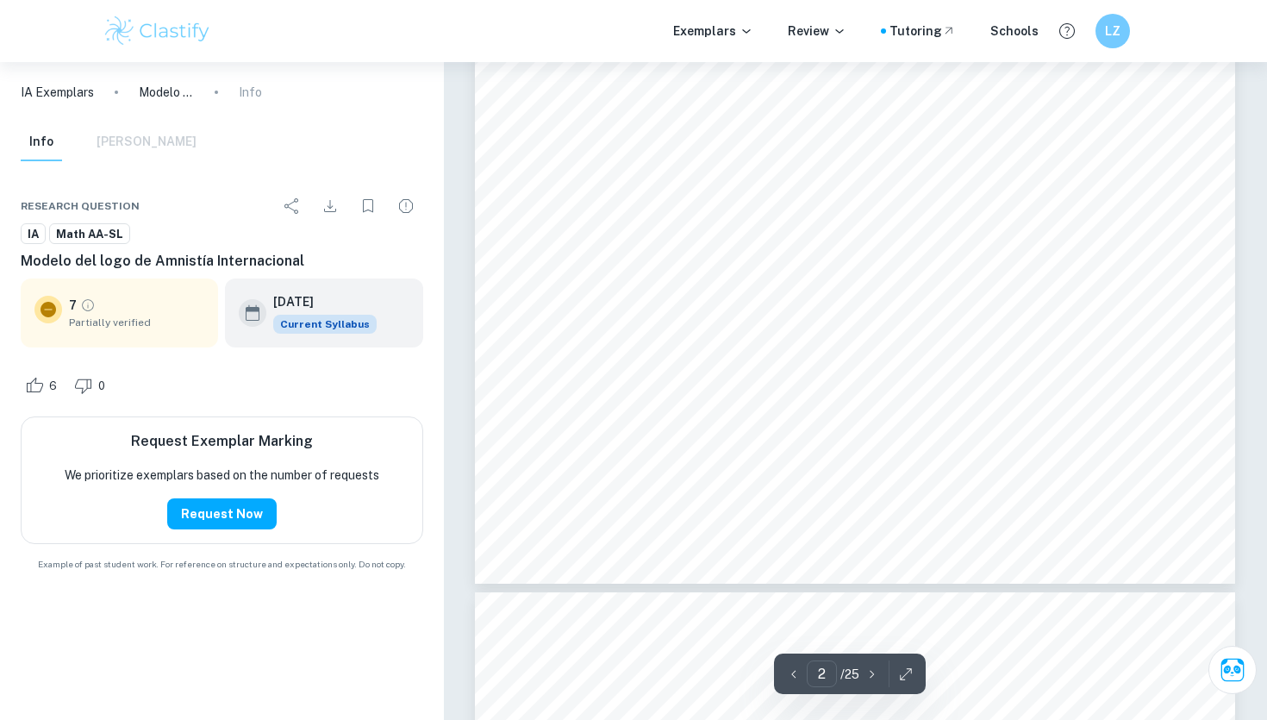
scroll to position [0, 0]
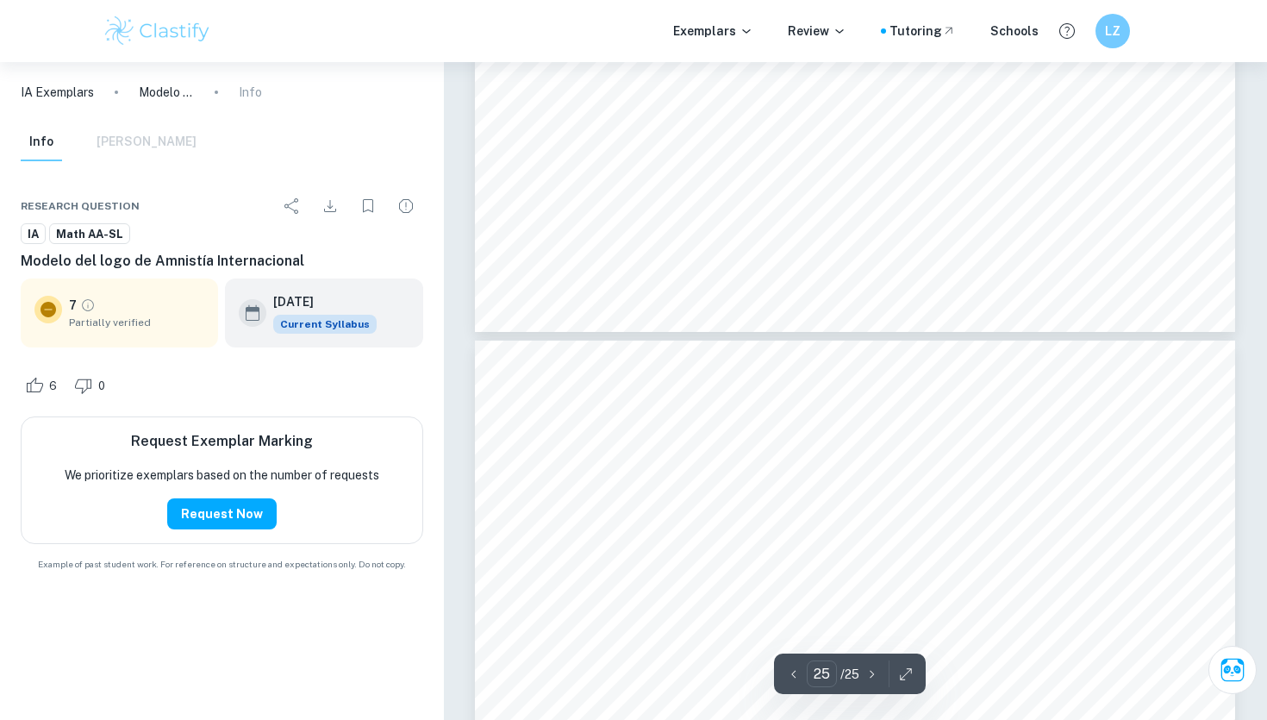
type input "24"
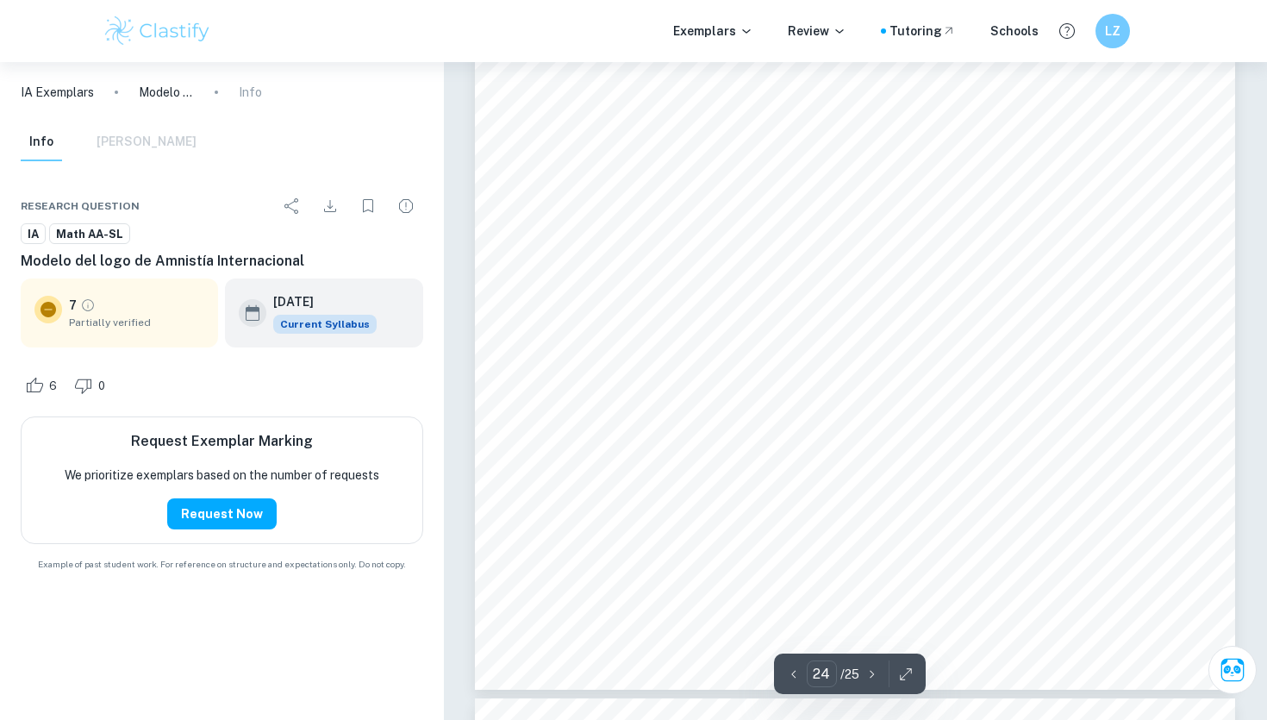
scroll to position [25520, 0]
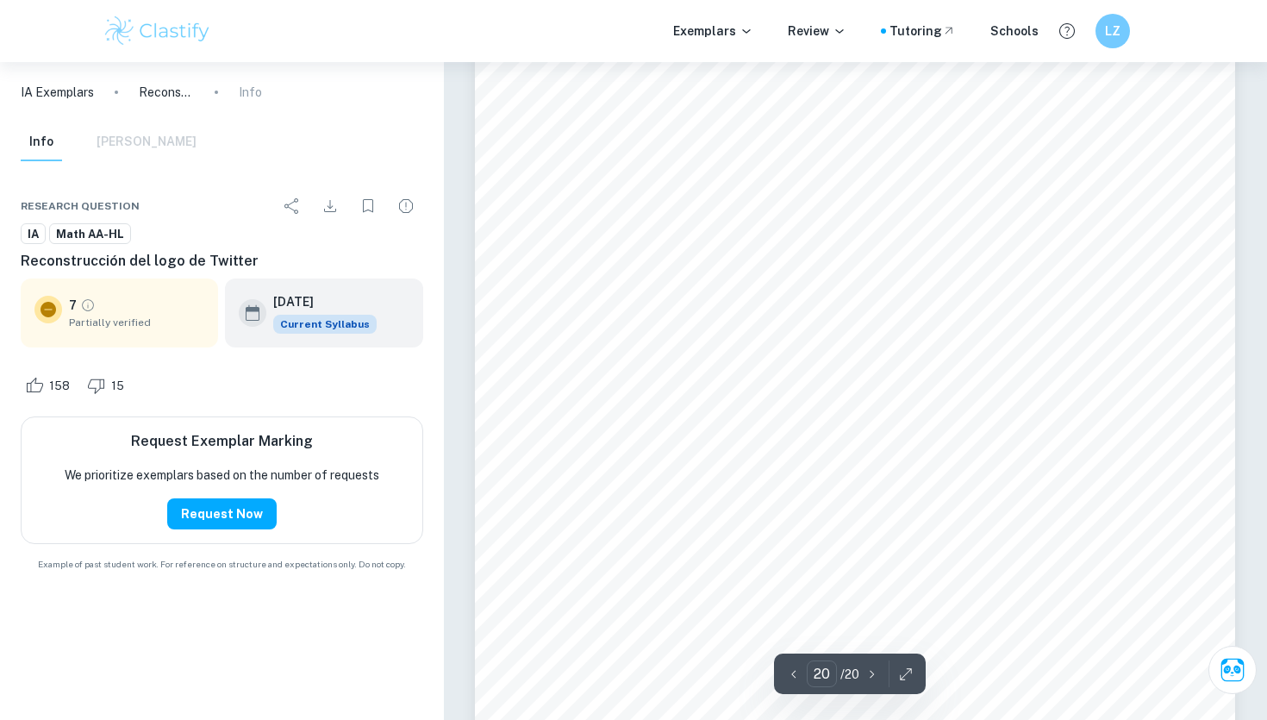
scroll to position [19335, 0]
type input "15"
